Goal: Information Seeking & Learning: Find specific fact

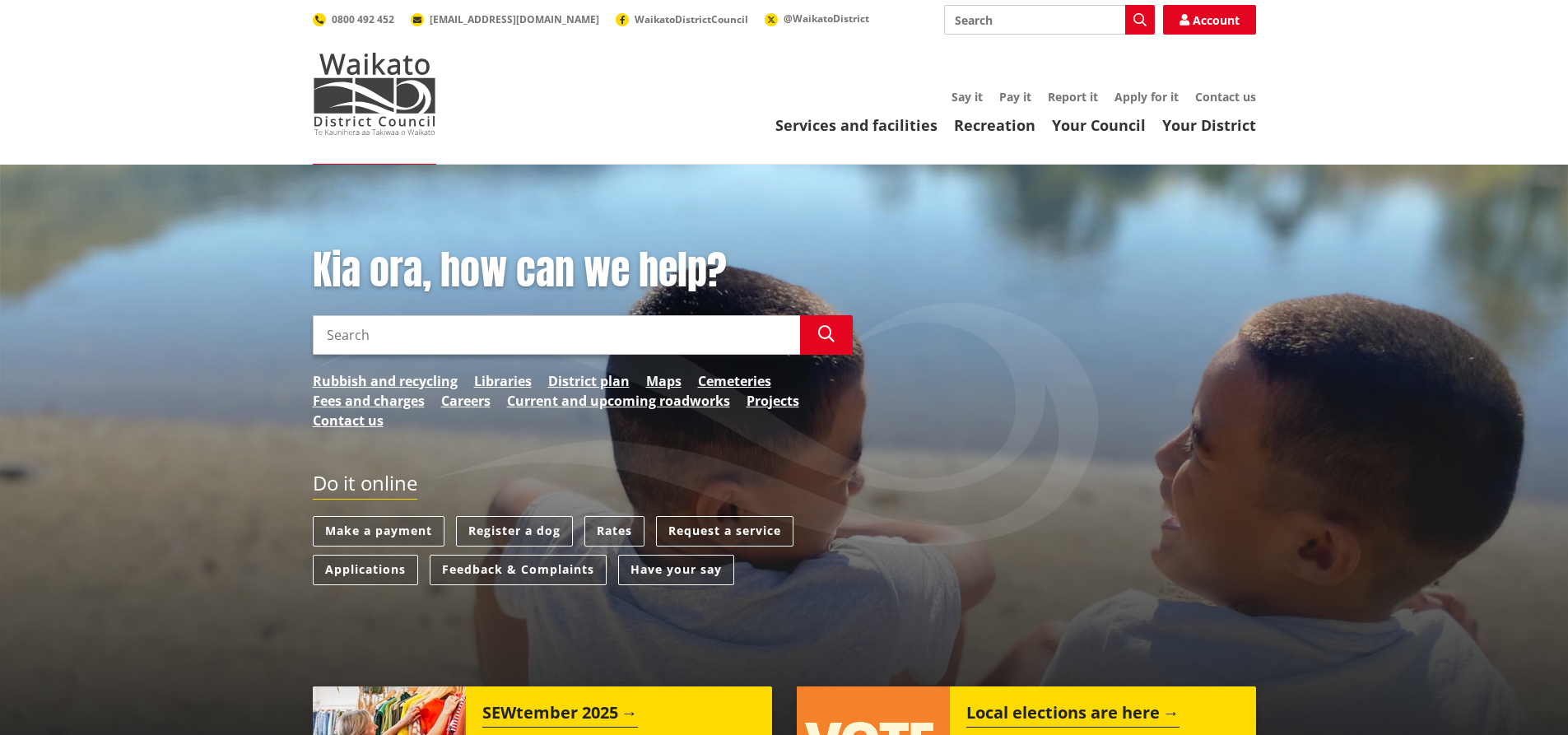
click at [474, 324] on input "Search" at bounding box center [556, 335] width 488 height 39
click at [387, 376] on link "Rubbish and recycling" at bounding box center [384, 381] width 145 height 20
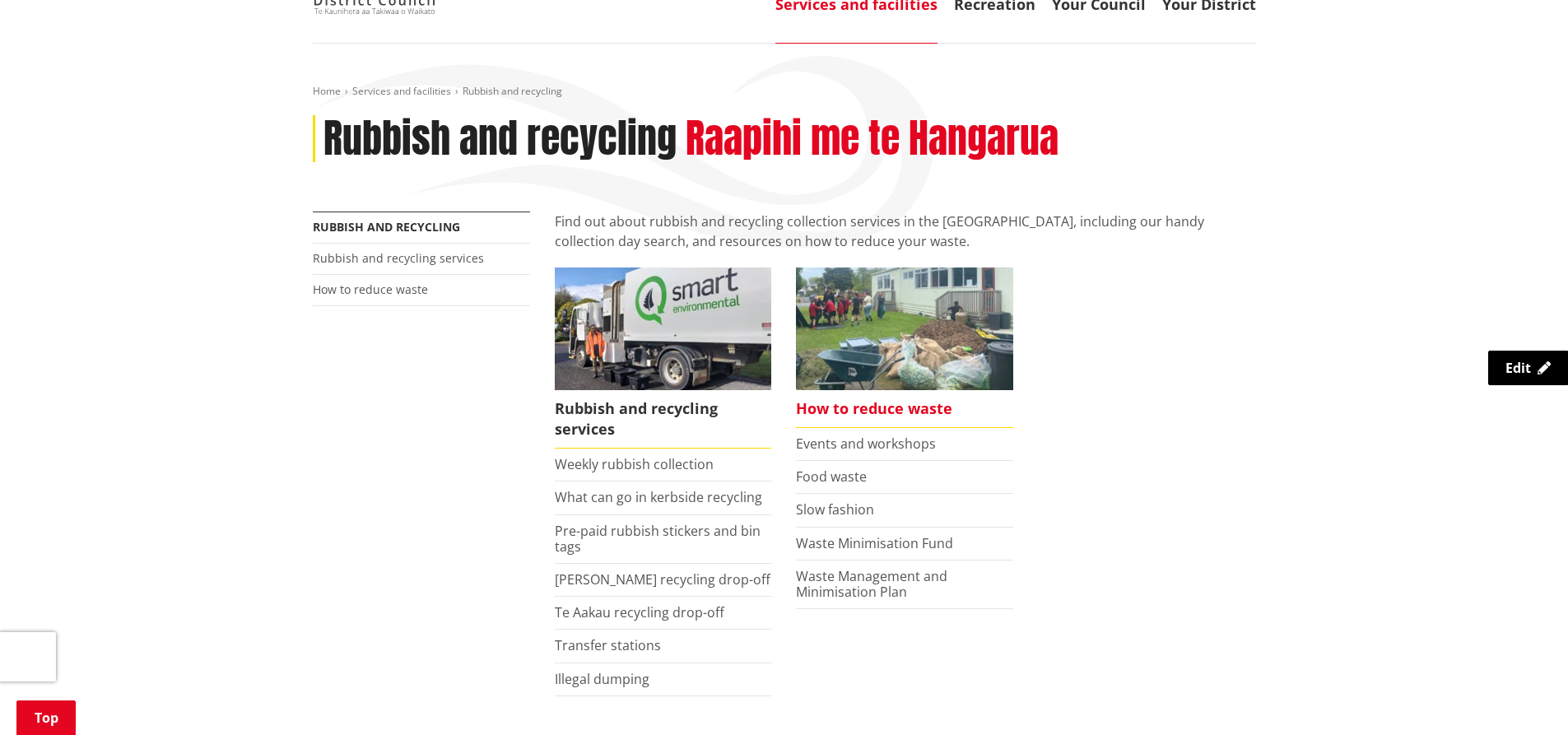
scroll to position [247, 0]
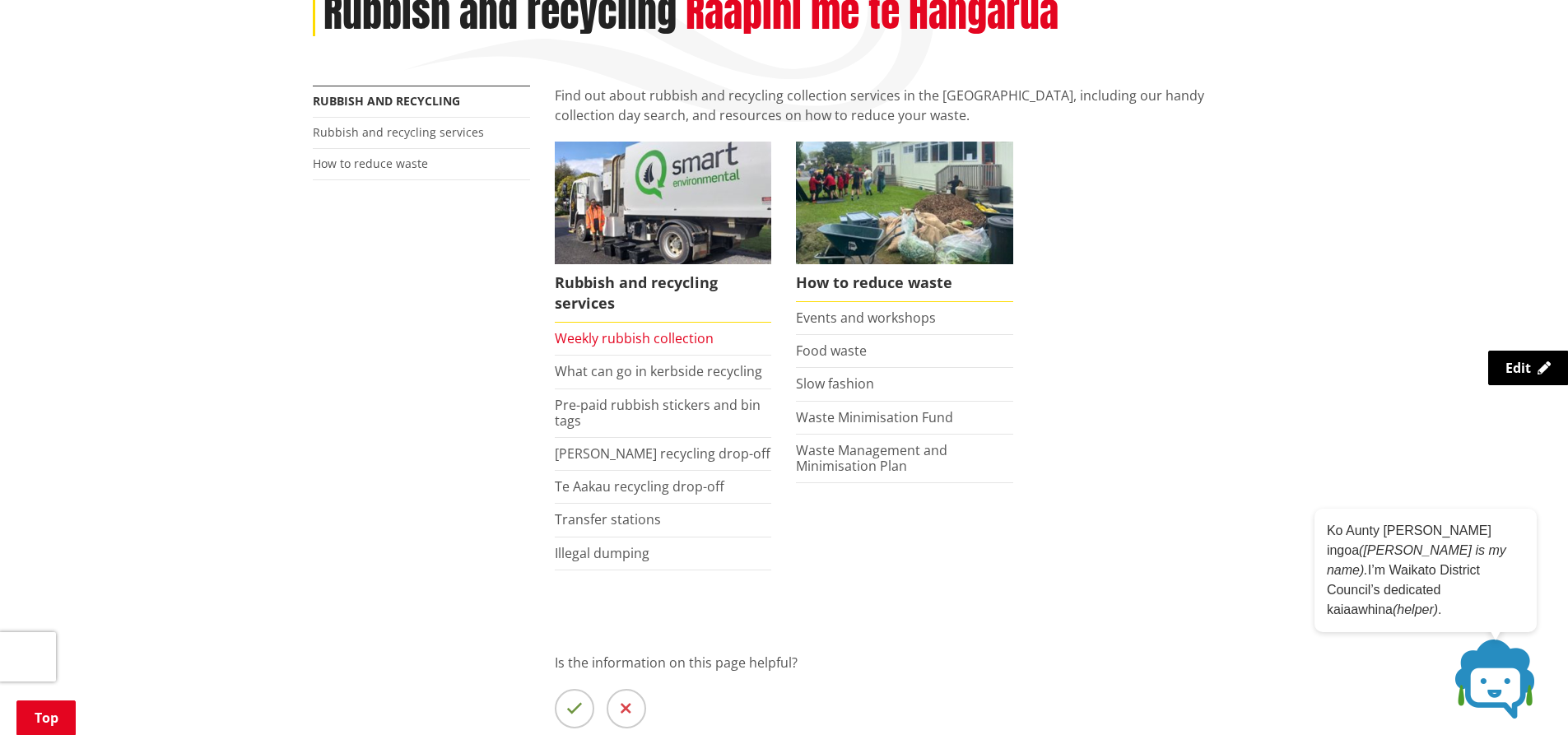
click at [648, 338] on link "Weekly rubbish collection" at bounding box center [634, 338] width 159 height 18
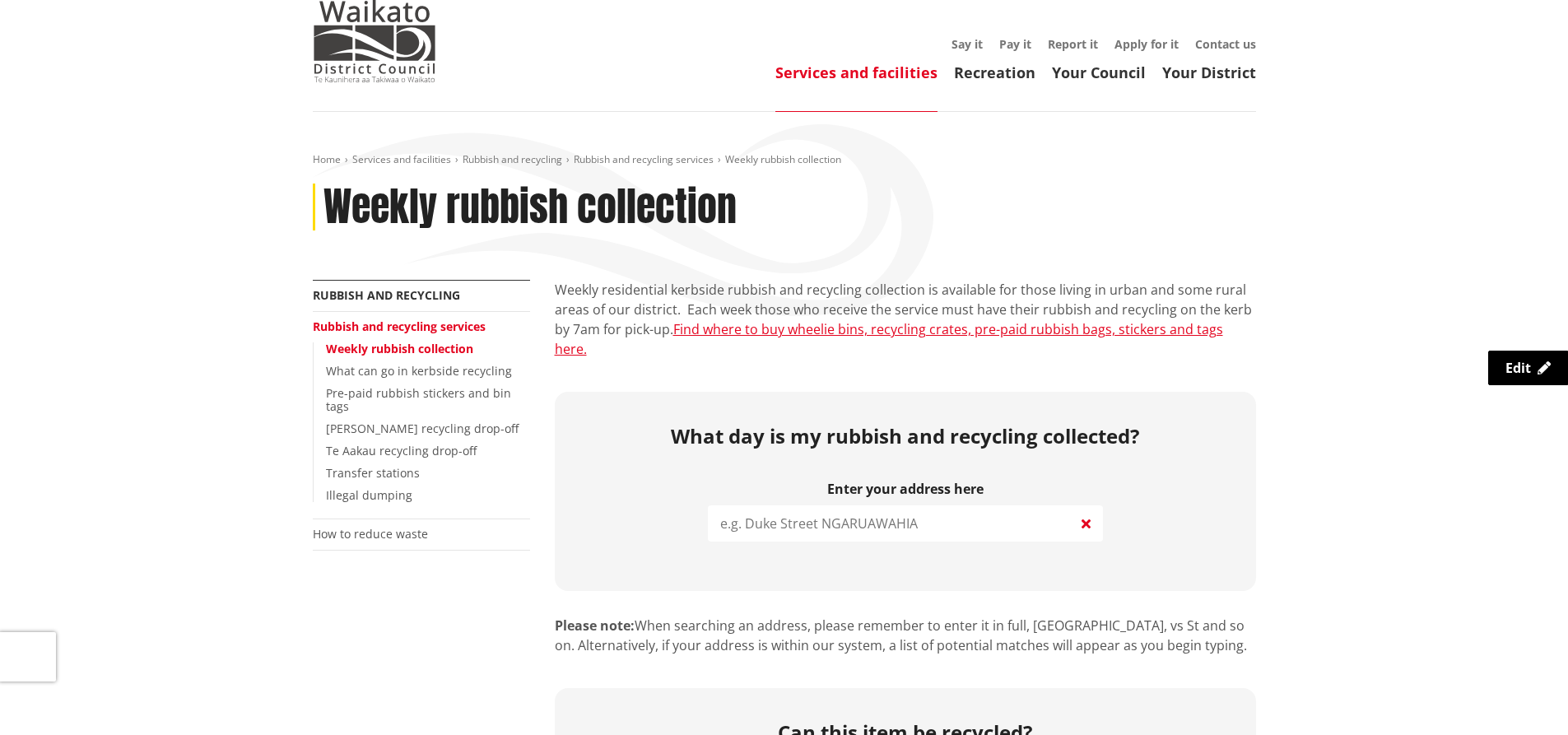
scroll to position [83, 0]
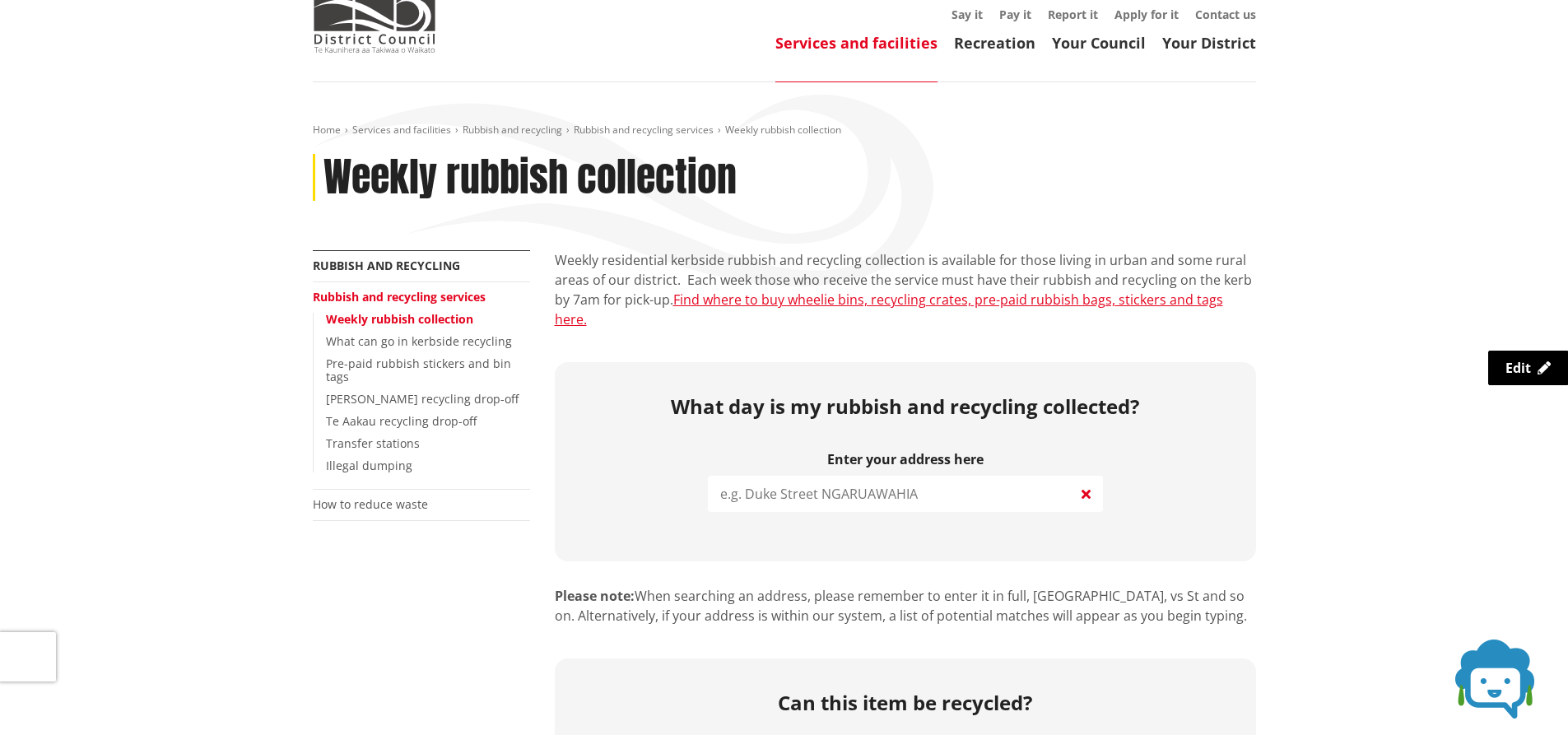
click at [799, 476] on input "search" at bounding box center [905, 493] width 395 height 36
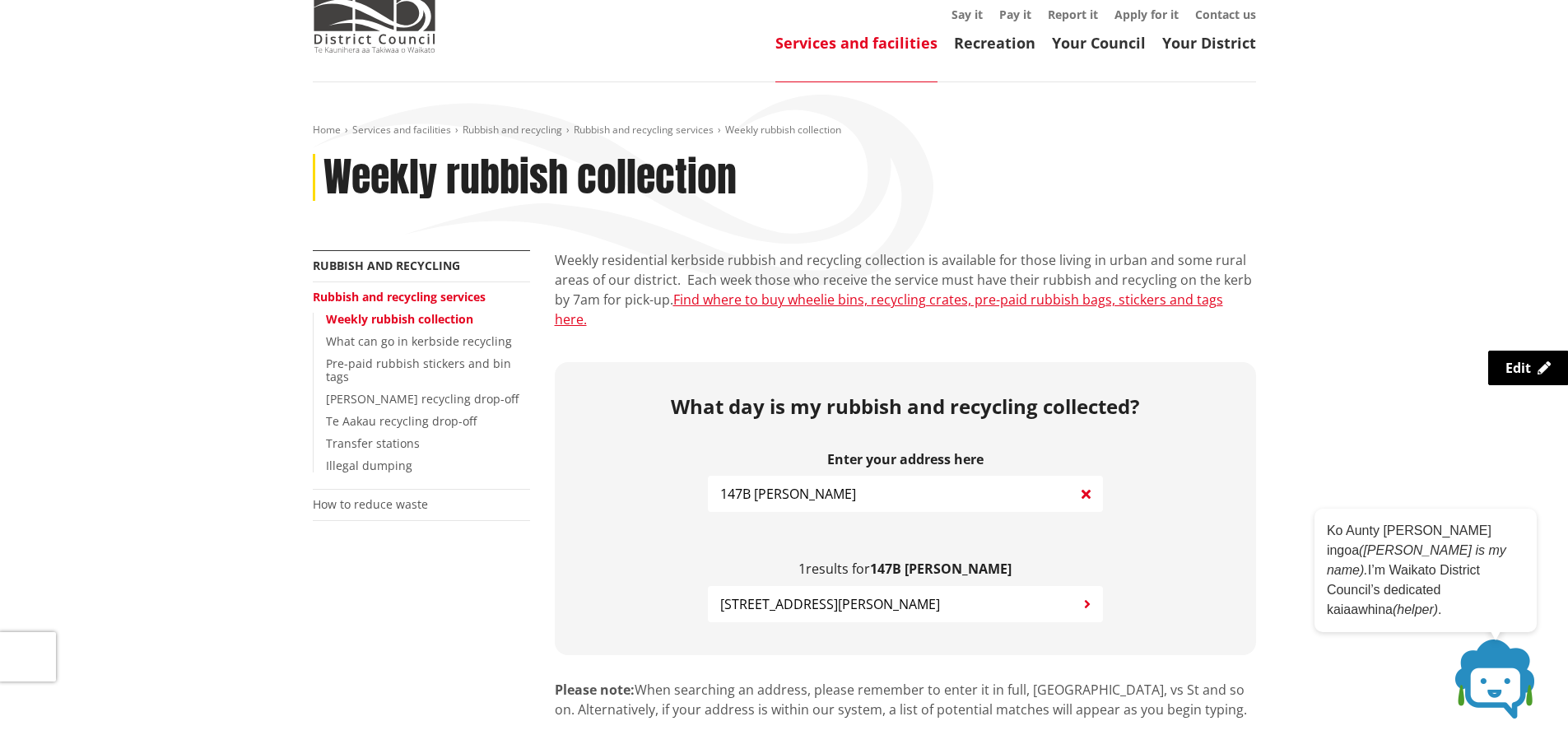
click at [856, 594] on span "147B Hetherington Road HUNTLY" at bounding box center [831, 603] width 220 height 20
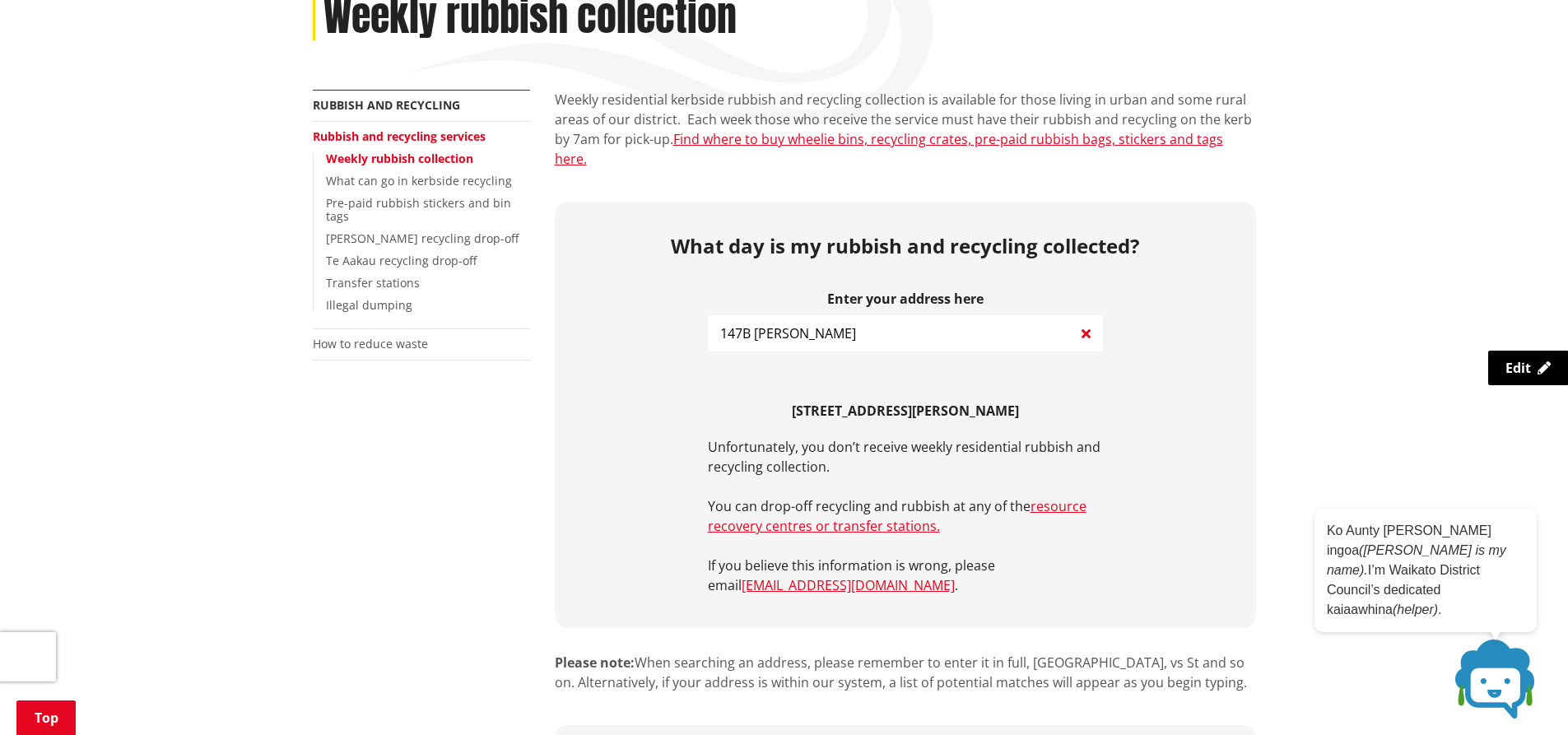
scroll to position [247, 0]
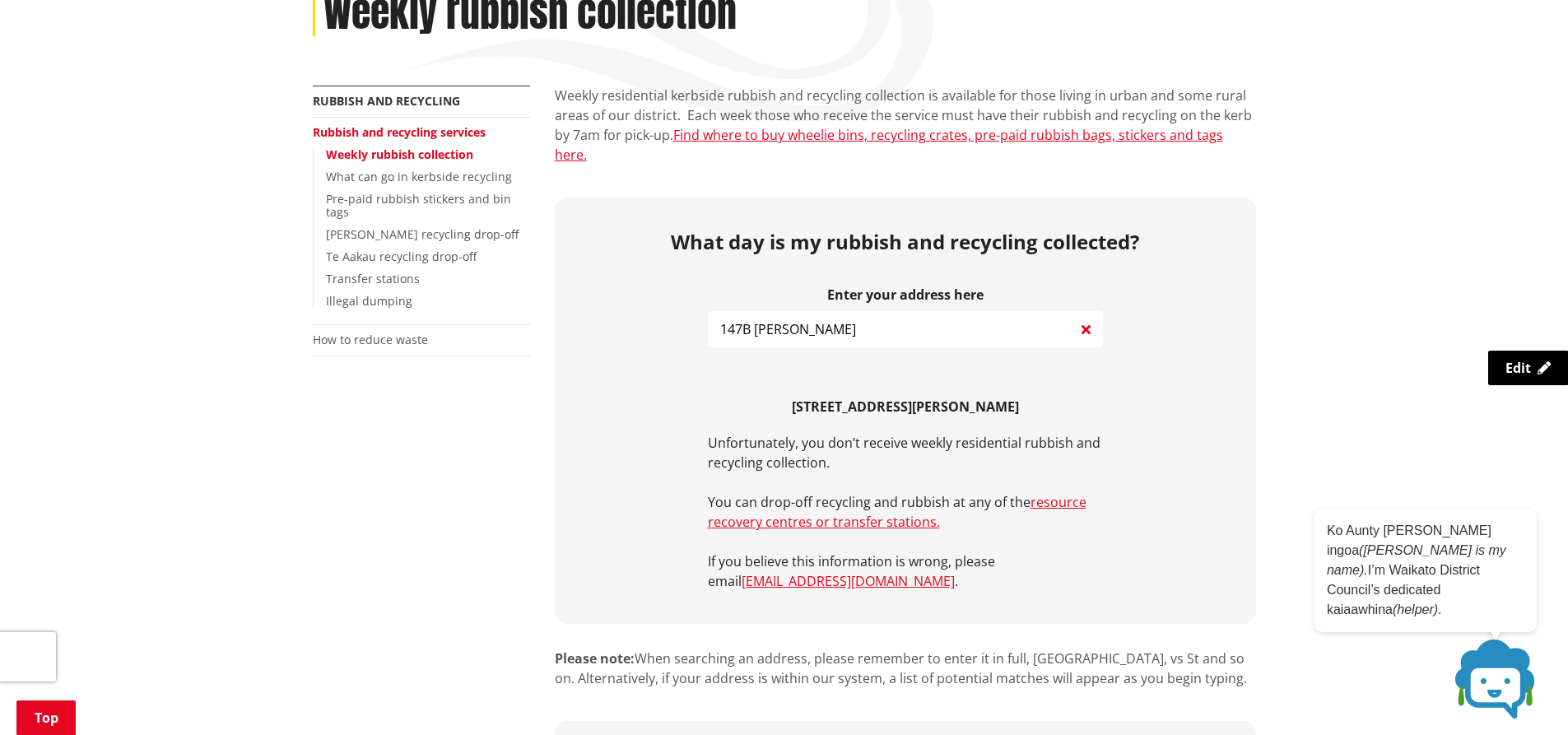
drag, startPoint x: 845, startPoint y: 302, endPoint x: 509, endPoint y: 313, distance: 336.2
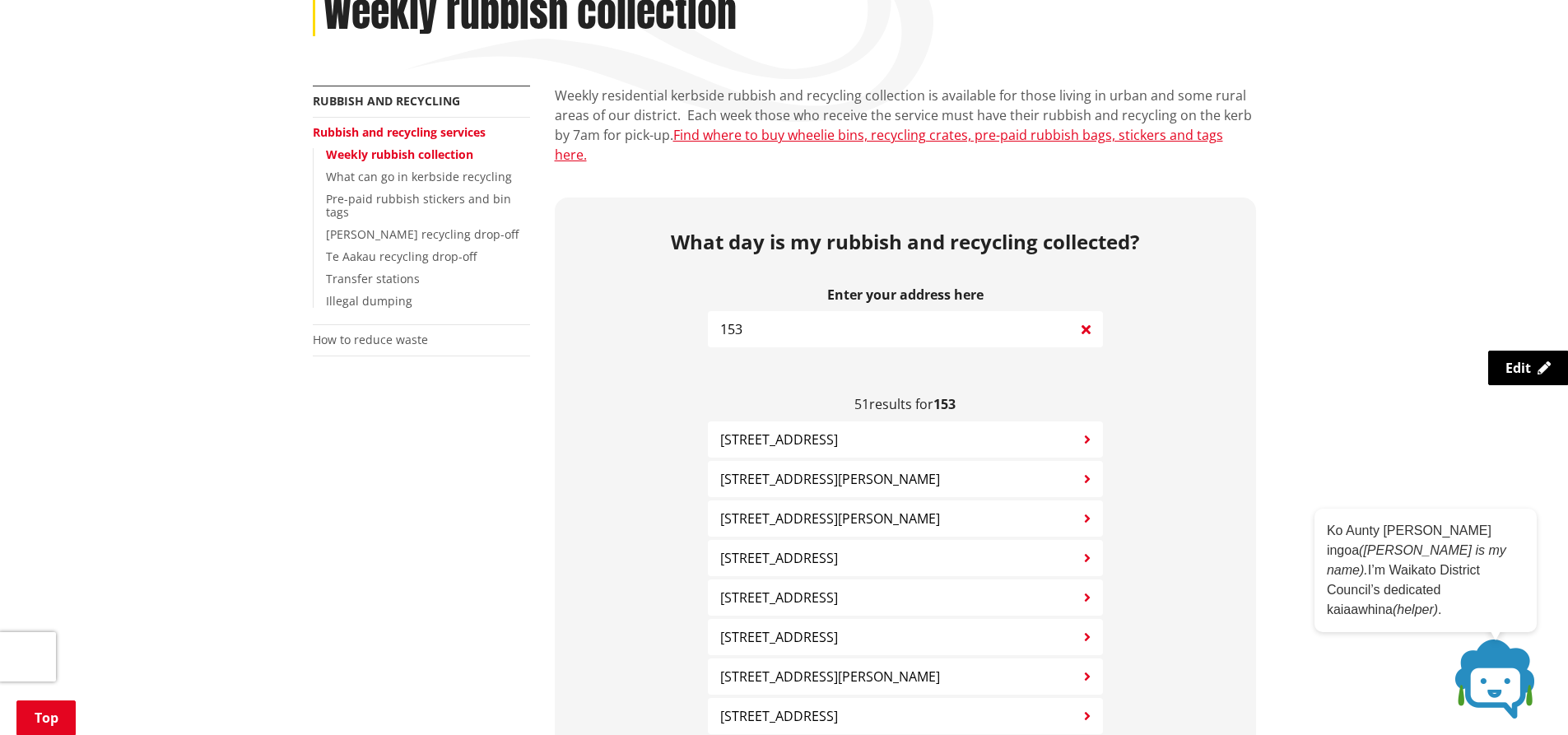
click at [772, 311] on input "153" at bounding box center [905, 328] width 395 height 36
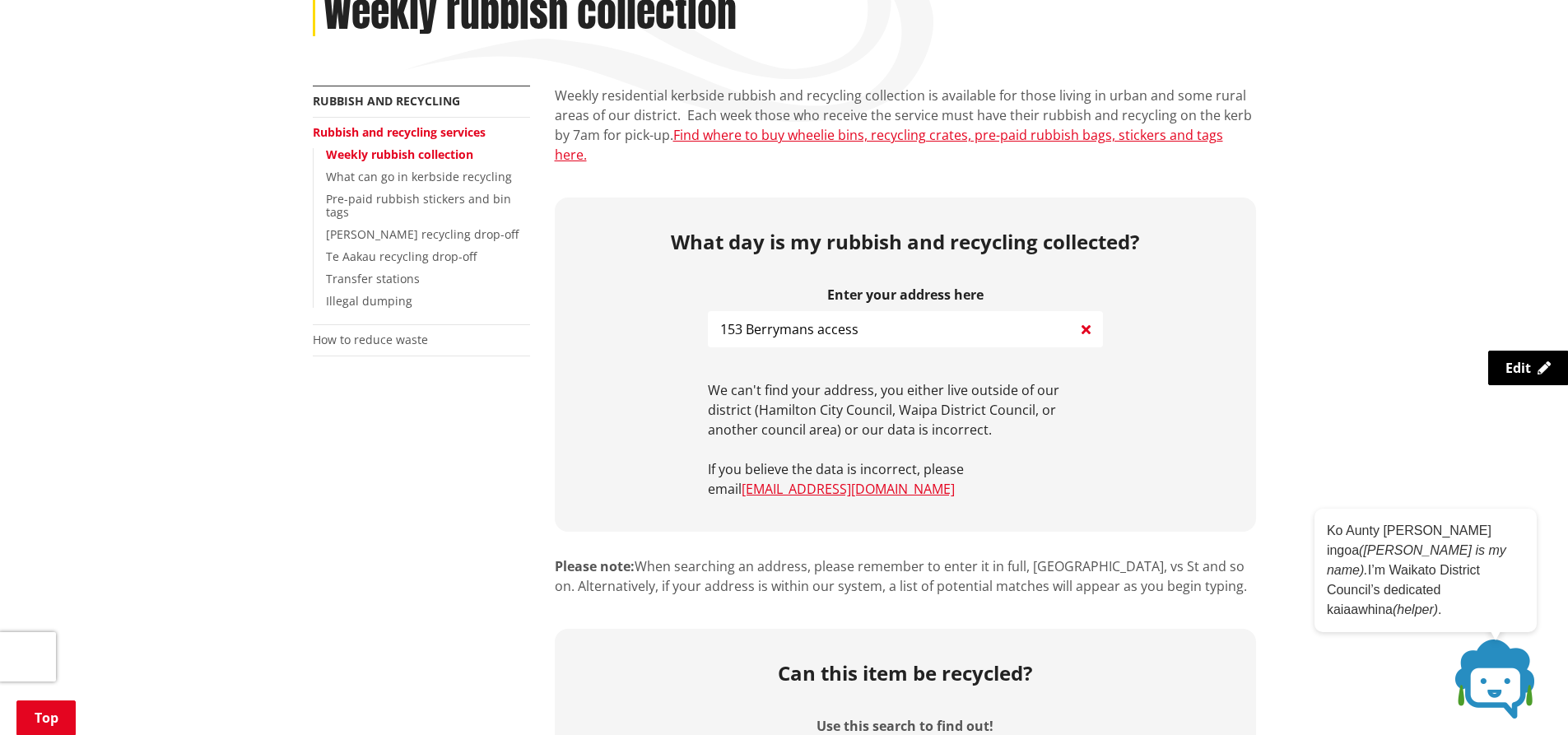
drag, startPoint x: 879, startPoint y: 301, endPoint x: 557, endPoint y: 314, distance: 322.3
click at [556, 317] on div "What day is my rubbish and recycling collected? Enter your address here 153 Ber…" at bounding box center [904, 365] width 701 height 334
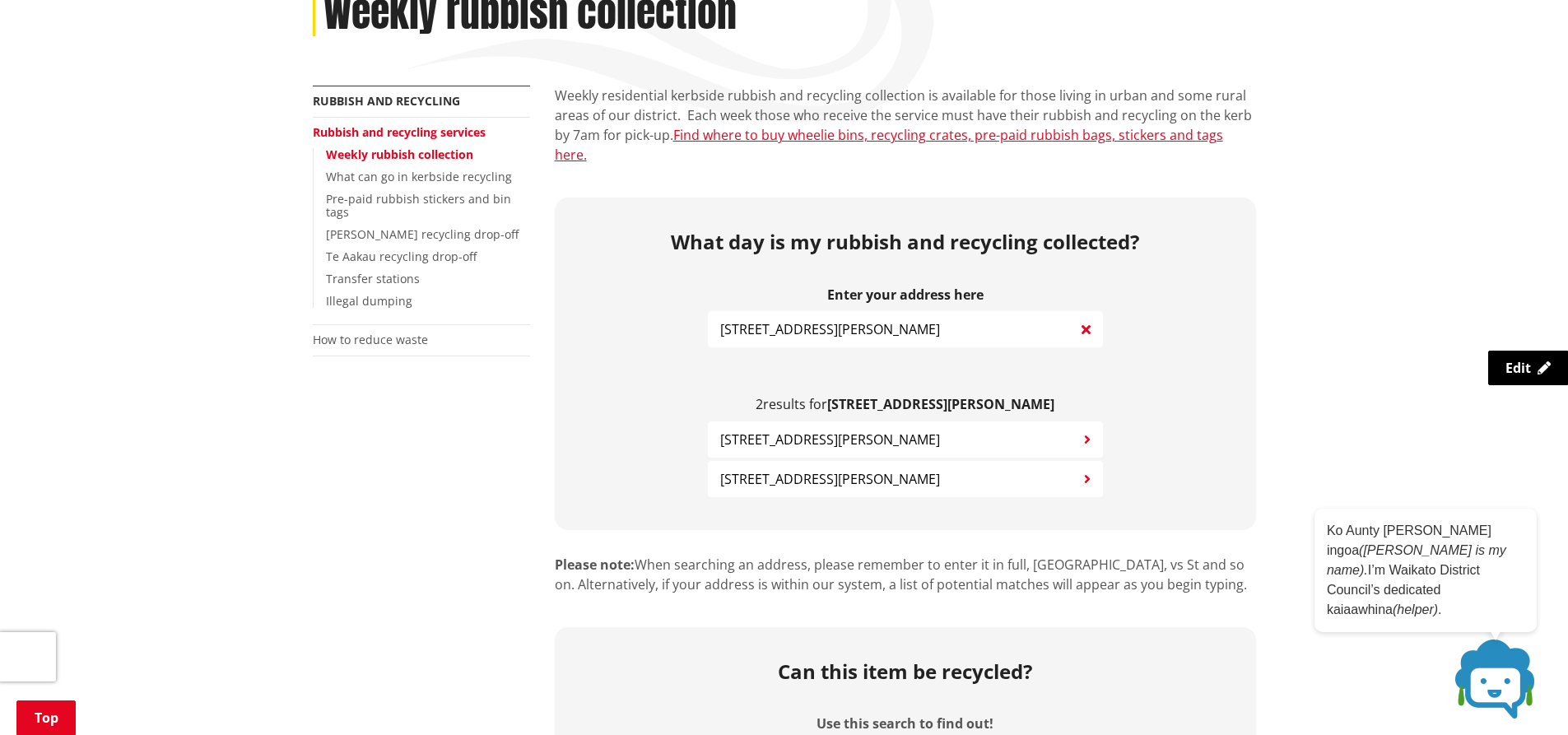
click at [843, 429] on span "2153 Hetherington Road ROTONGARO" at bounding box center [831, 439] width 220 height 20
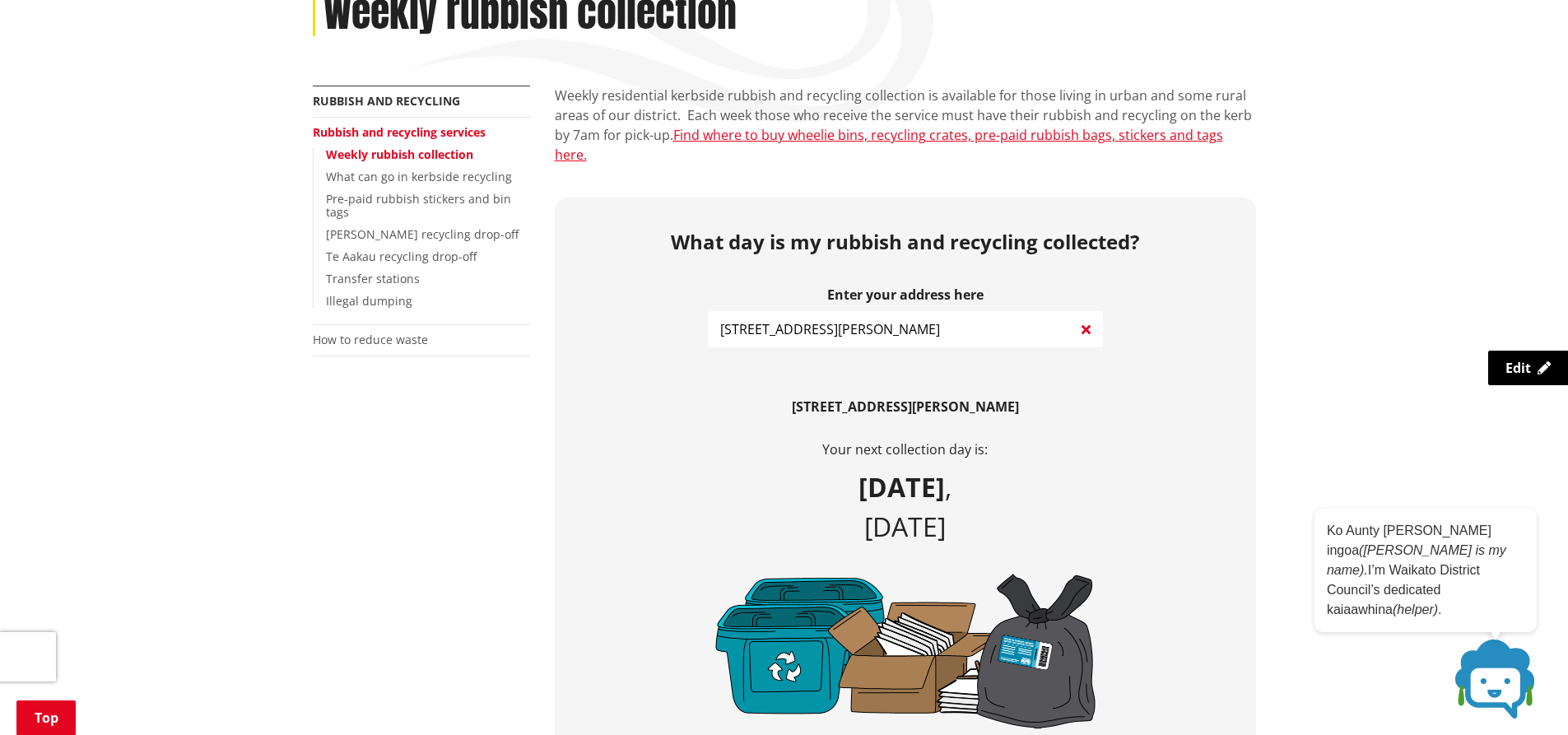
drag, startPoint x: 742, startPoint y: 308, endPoint x: 647, endPoint y: 286, distance: 97.5
click at [650, 306] on div "What day is my rubbish and recycling collected? Enter your address here 153 Het…" at bounding box center [904, 590] width 701 height 784
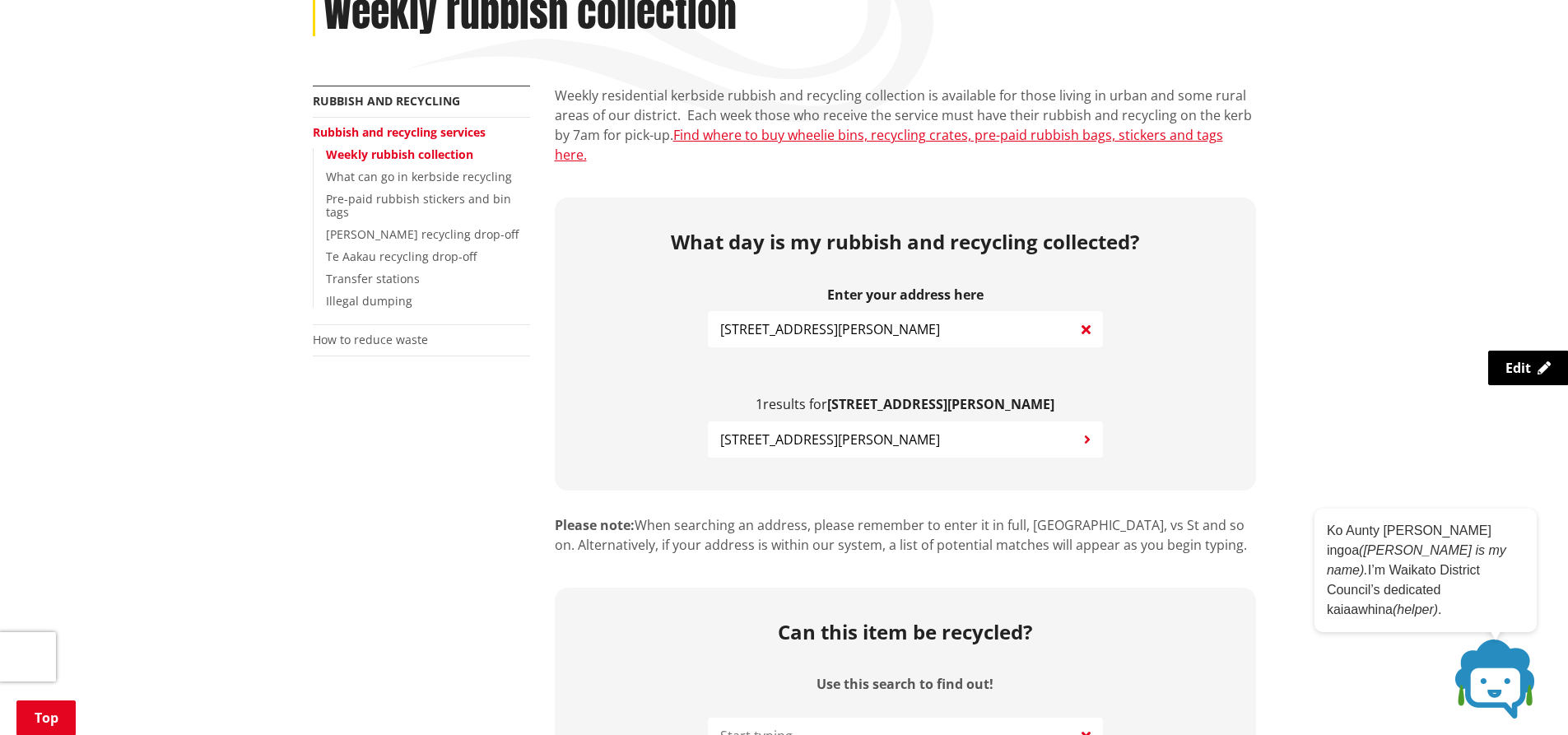
type input "149 Hetherington Road"
click at [856, 429] on span "149 Hetherington Road HUNTLY" at bounding box center [831, 439] width 220 height 20
